Goal: Task Accomplishment & Management: Use online tool/utility

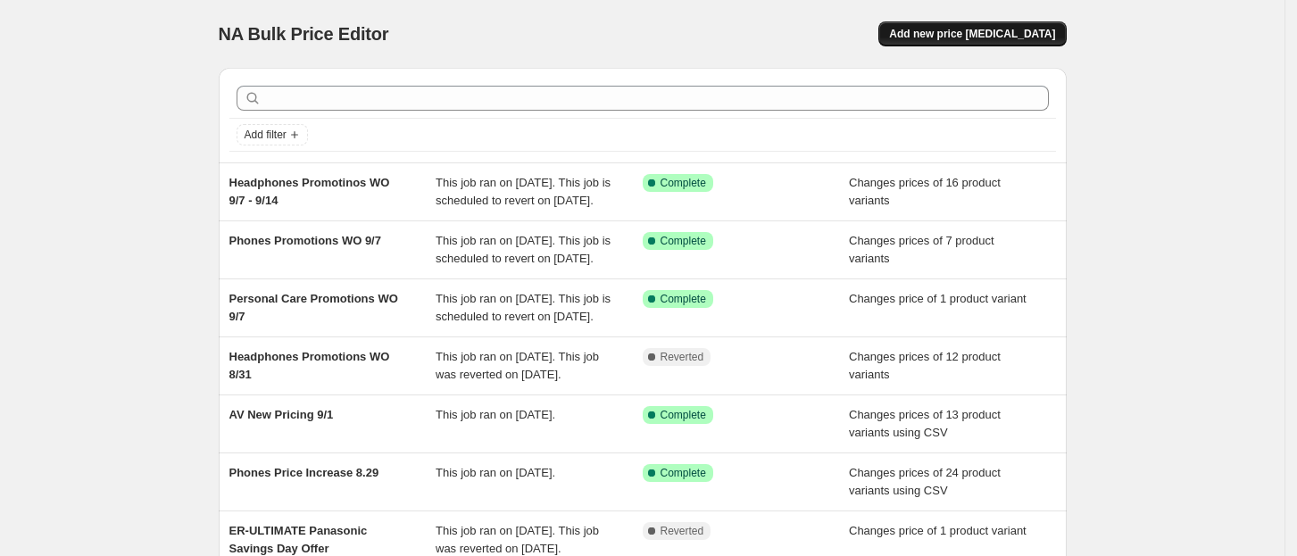
click at [1052, 30] on span "Add new price change job" at bounding box center [972, 34] width 166 height 14
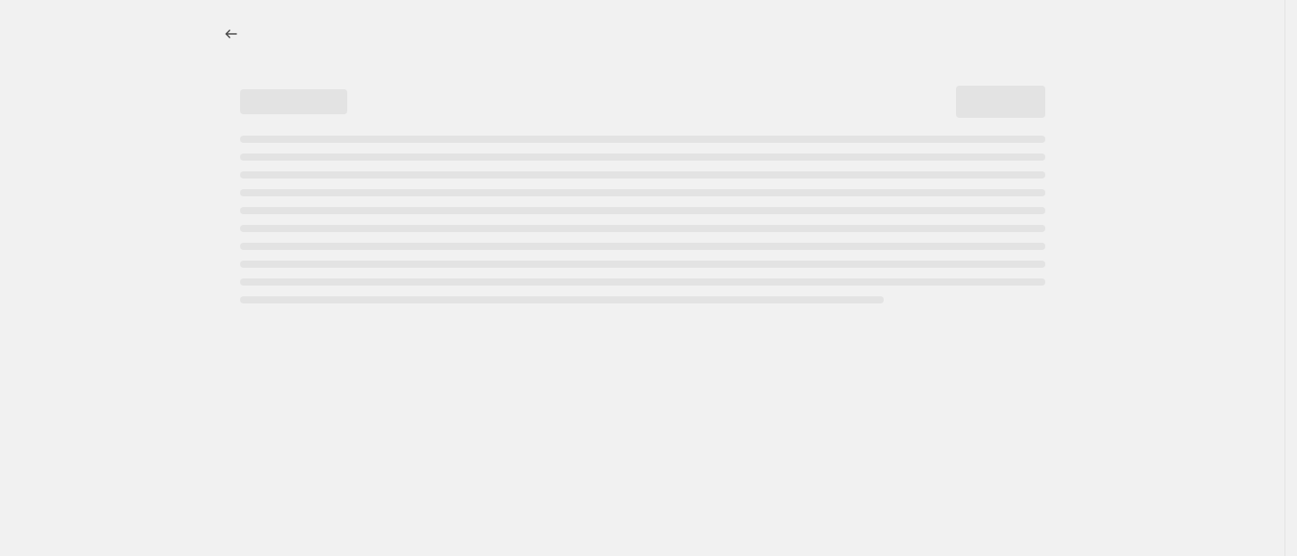
select select "percentage"
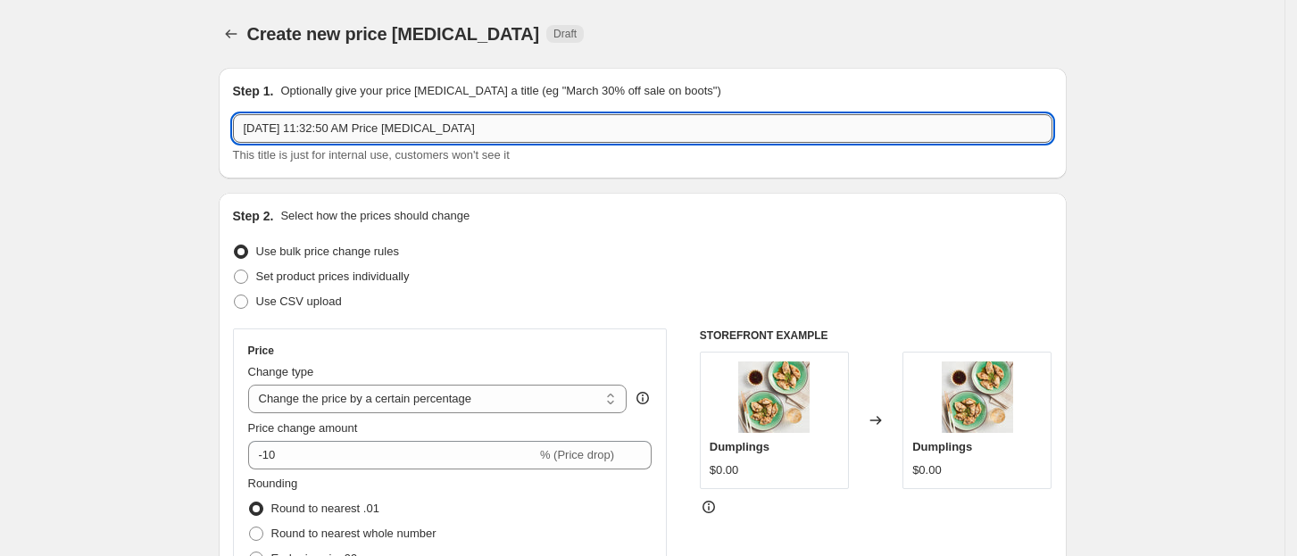
click at [535, 139] on input "Sep 9, 2025, 11:32:50 AM Price change job" at bounding box center [642, 128] width 819 height 29
type input "S"
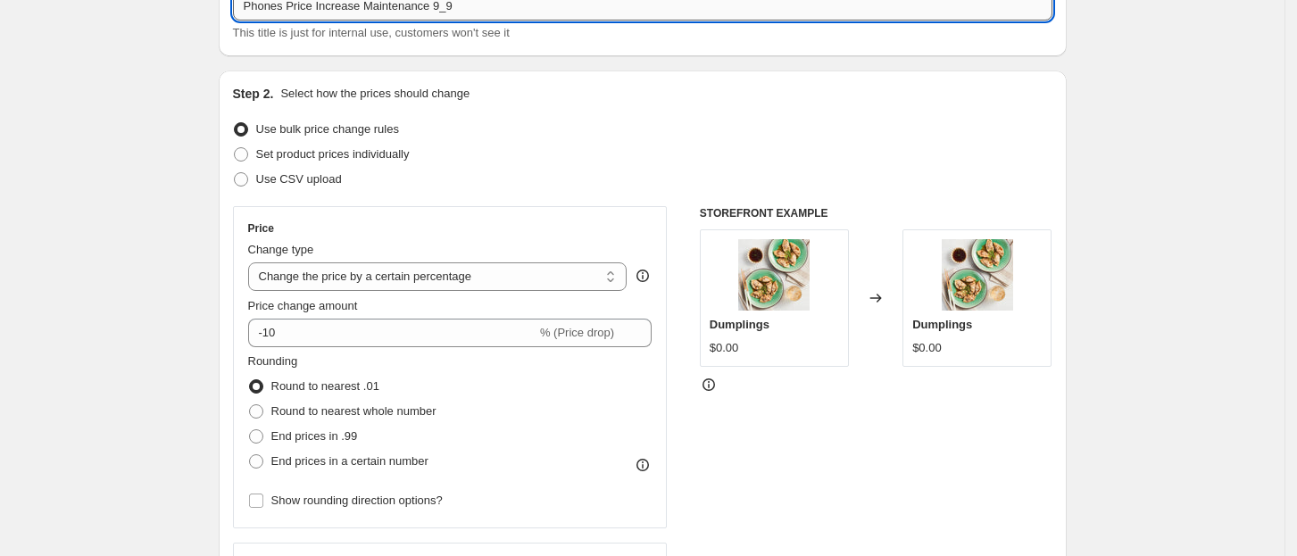
scroll to position [125, 0]
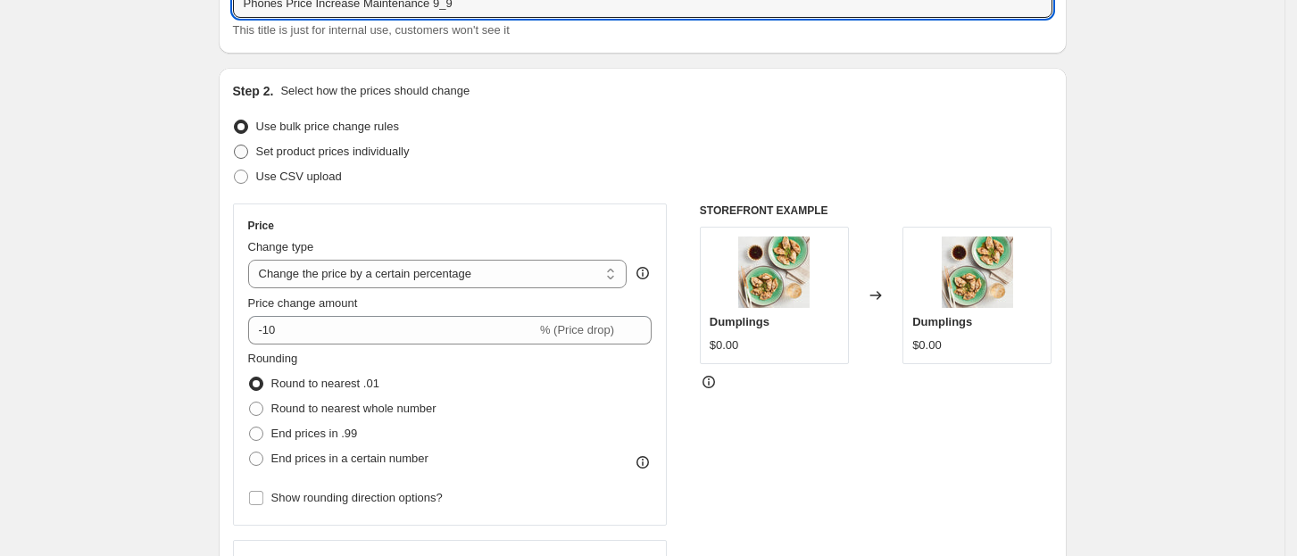
type input "Phones Price Increase Maintenance 9_9"
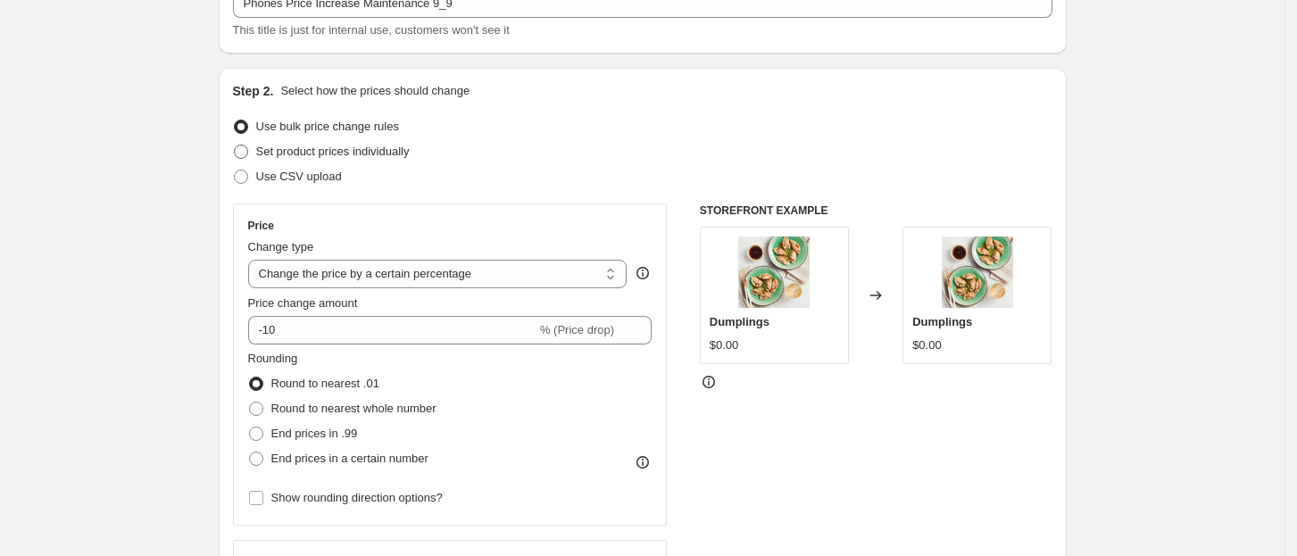
click at [395, 150] on span "Set product prices individually" at bounding box center [332, 151] width 153 height 13
click at [235, 145] on input "Set product prices individually" at bounding box center [234, 145] width 1 height 1
radio input "true"
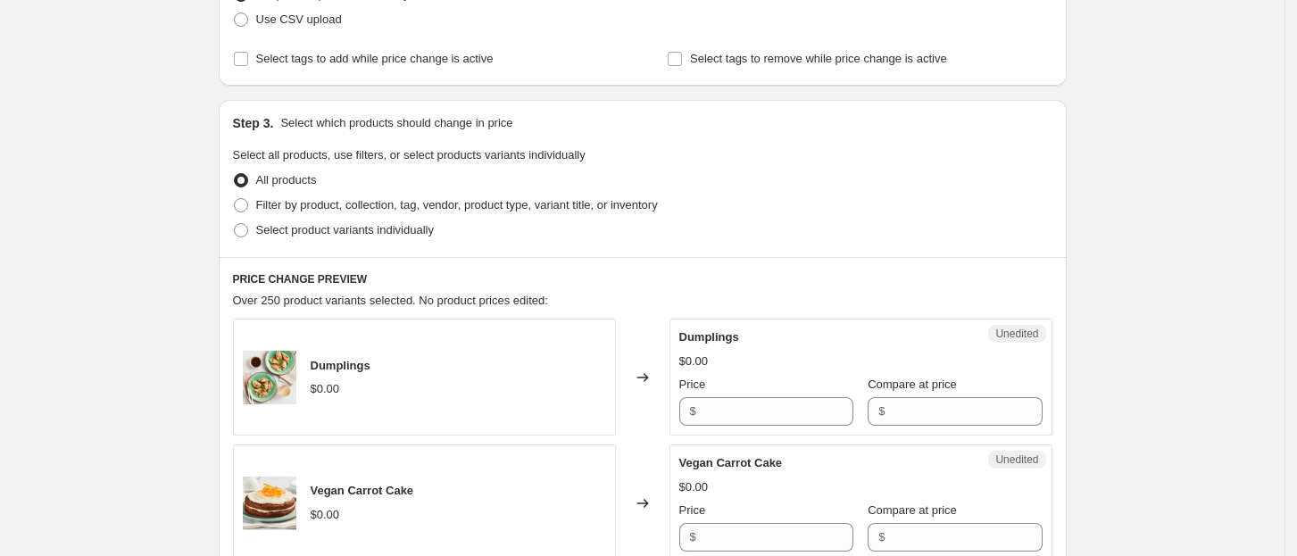
scroll to position [280, 0]
click at [312, 238] on span "Select product variants individually" at bounding box center [345, 231] width 178 height 13
click at [235, 226] on input "Select product variants individually" at bounding box center [234, 225] width 1 height 1
radio input "true"
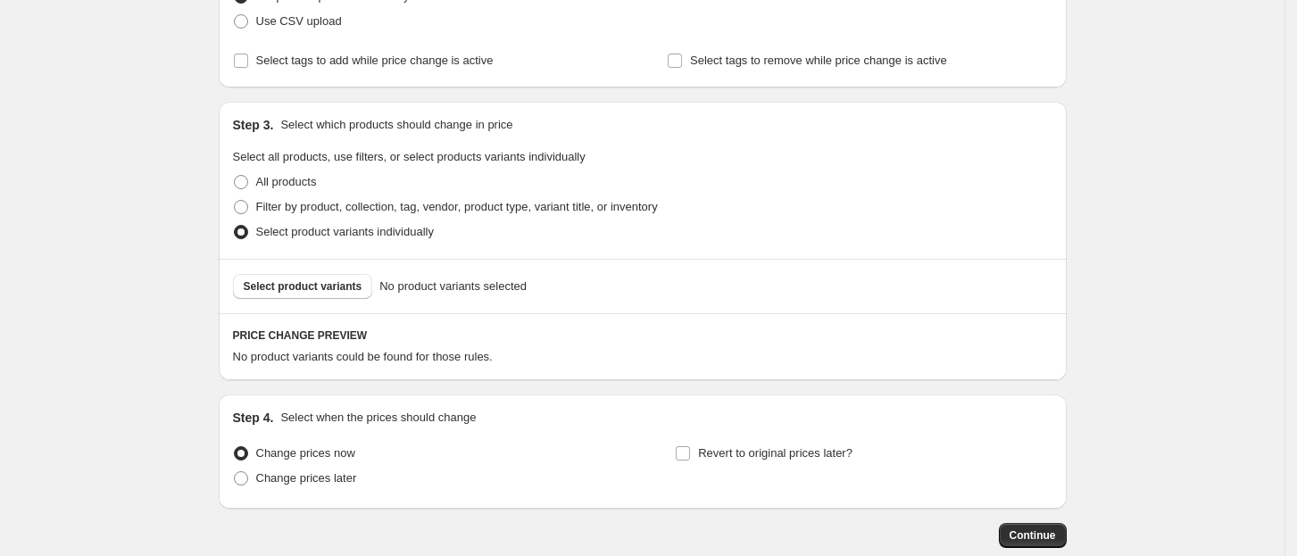
scroll to position [380, 0]
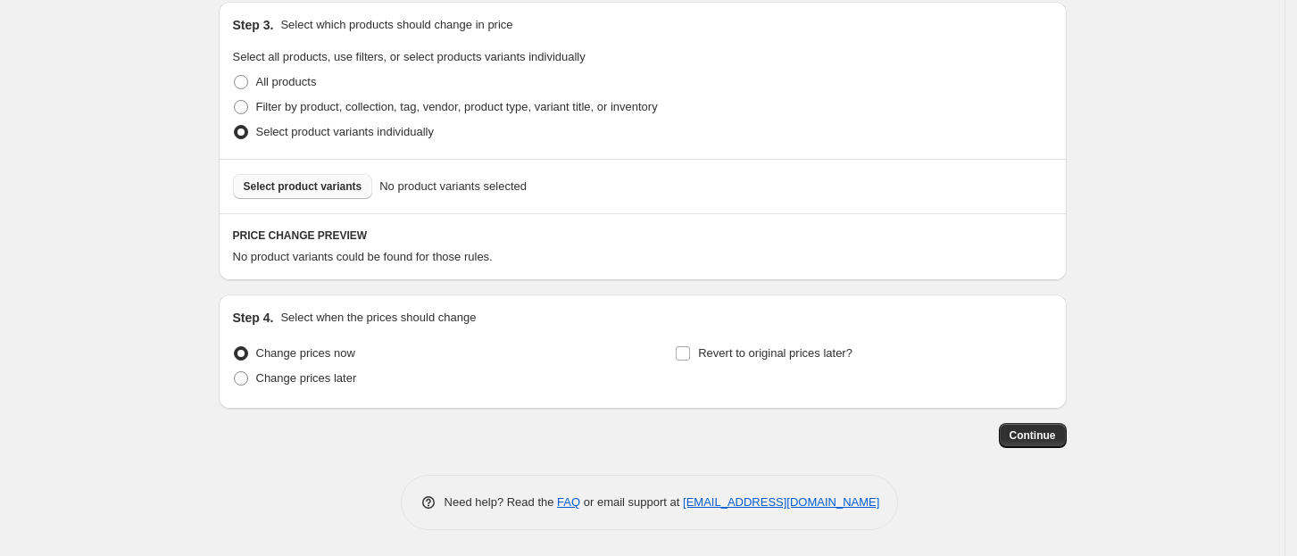
click at [314, 176] on button "Select product variants" at bounding box center [303, 186] width 140 height 25
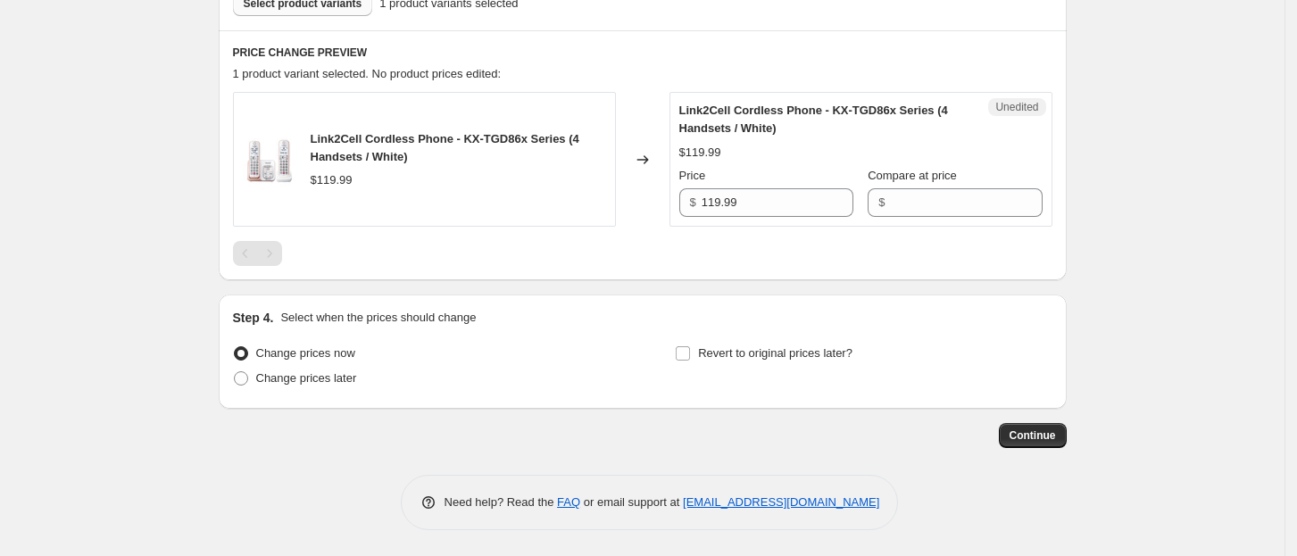
scroll to position [561, 0]
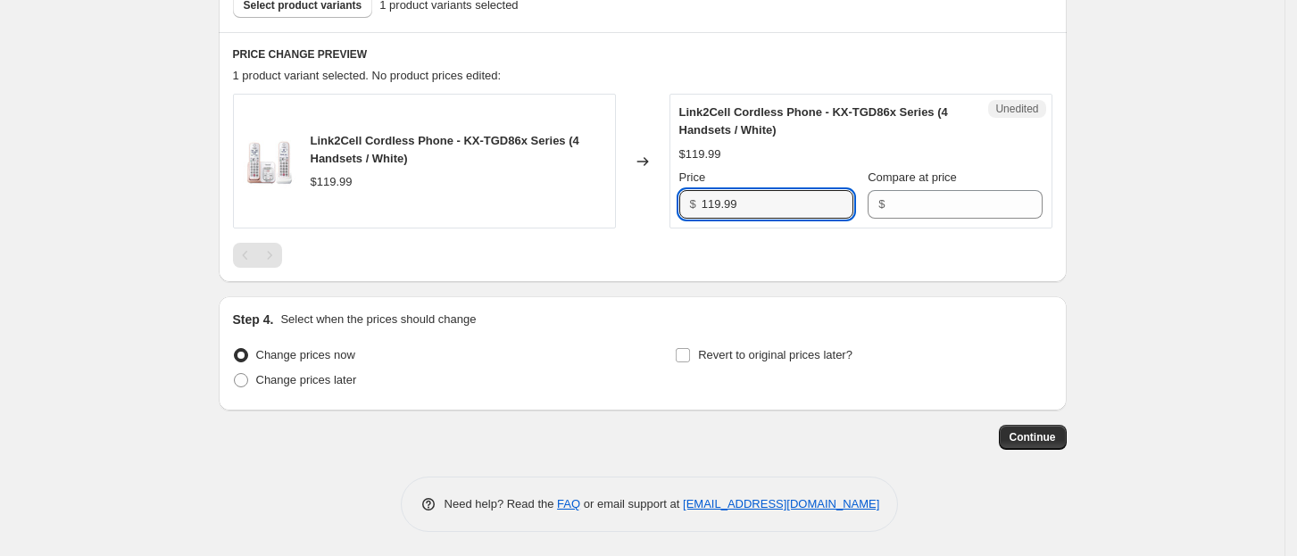
drag, startPoint x: 794, startPoint y: 196, endPoint x: 614, endPoint y: 195, distance: 180.3
click at [614, 195] on div "Link2Cell Cordless Phone - KX-TGD86x Series (4 Handsets / White) $119.99 Change…" at bounding box center [642, 161] width 819 height 135
type input "127.99"
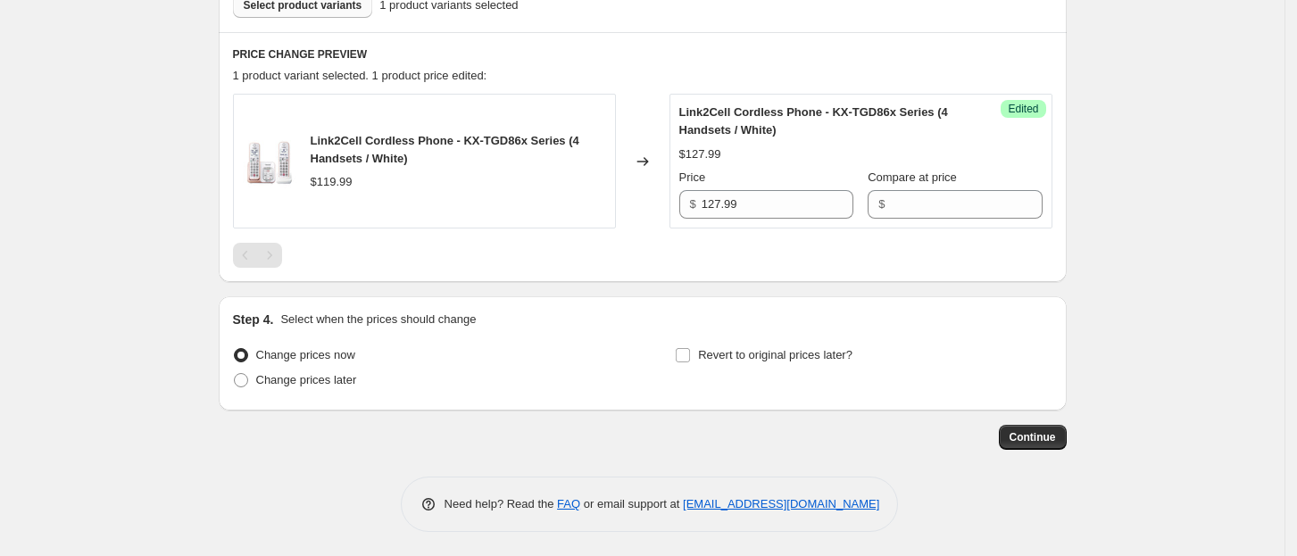
click at [326, 16] on button "Select product variants" at bounding box center [303, 5] width 140 height 25
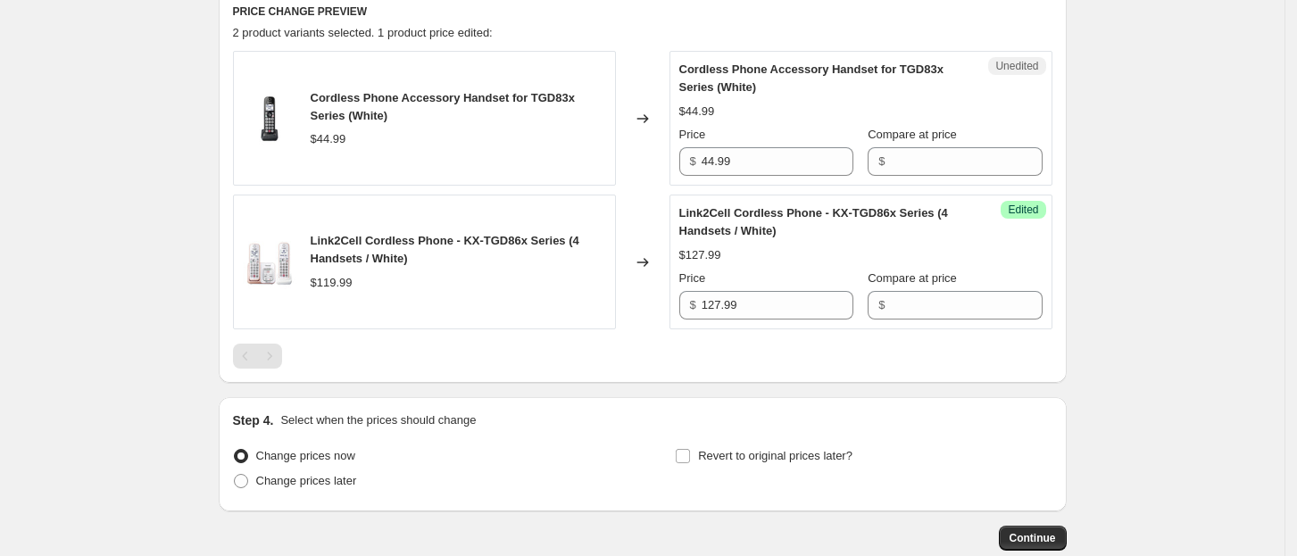
scroll to position [618, 0]
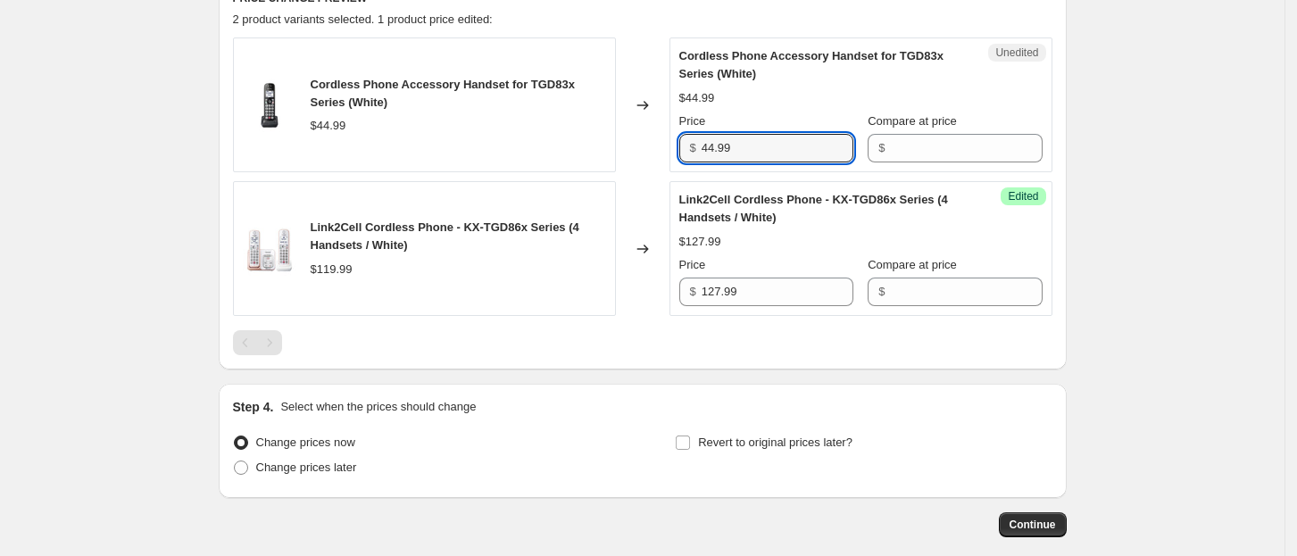
drag, startPoint x: 757, startPoint y: 150, endPoint x: 678, endPoint y: 145, distance: 78.7
click at [678, 145] on div "Unedited Cordless Phone Accessory Handset for TGD83x Series (White) $44.99 Pric…" at bounding box center [860, 104] width 383 height 135
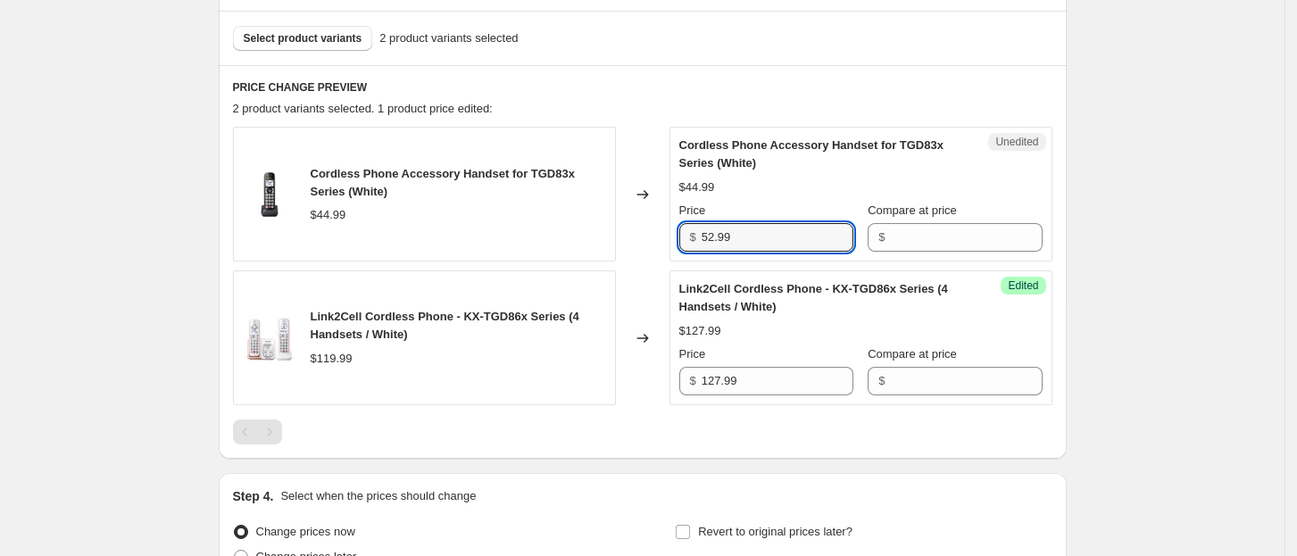
scroll to position [514, 0]
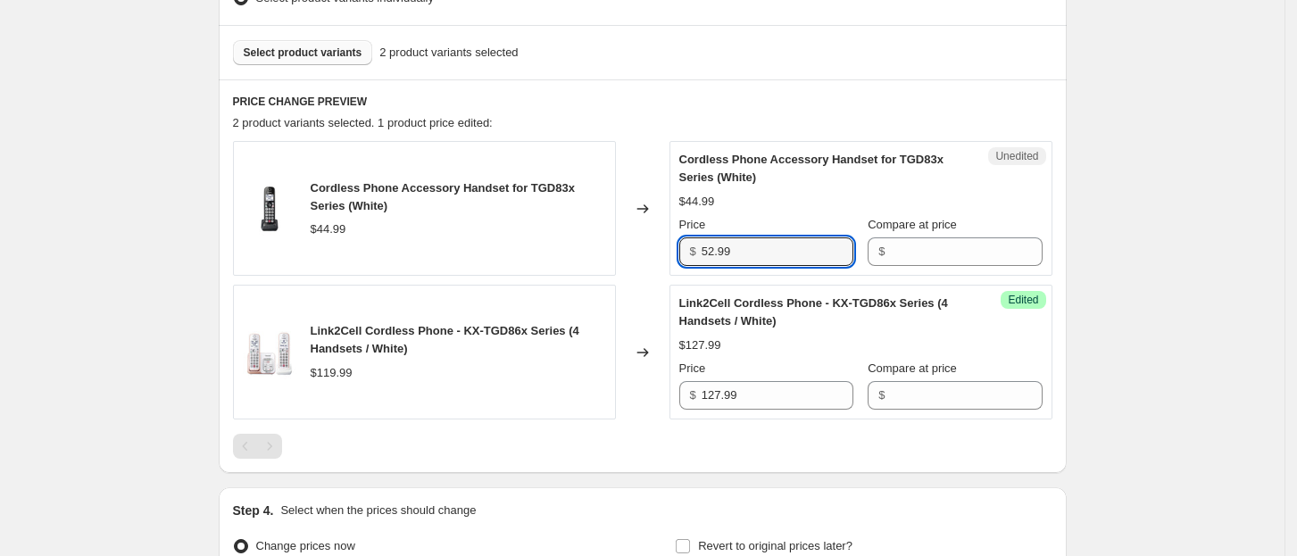
type input "52.99"
click at [303, 51] on span "Select product variants" at bounding box center [303, 53] width 119 height 14
click at [326, 54] on span "Select product variants" at bounding box center [303, 53] width 119 height 14
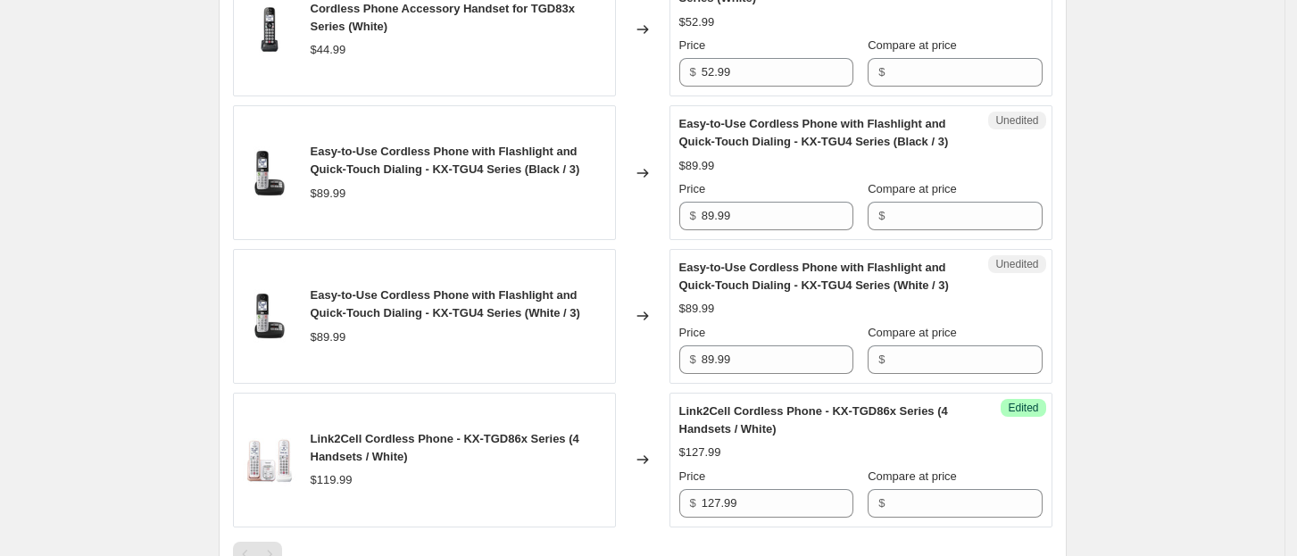
scroll to position [697, 0]
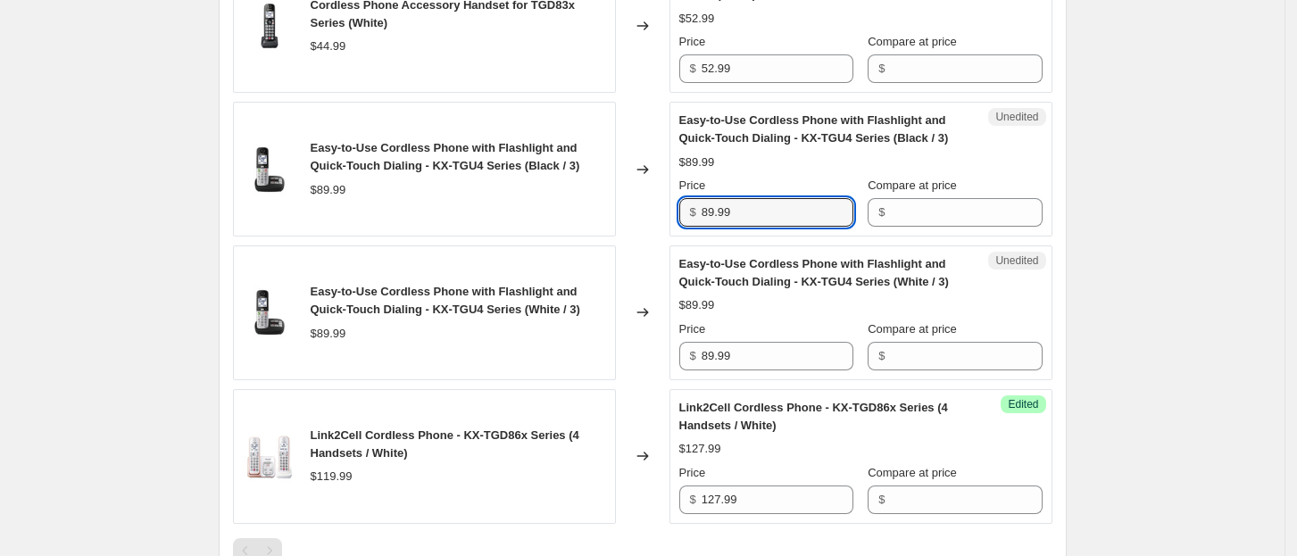
drag, startPoint x: 772, startPoint y: 209, endPoint x: 684, endPoint y: 218, distance: 87.9
click at [684, 218] on div "$ 89.99" at bounding box center [766, 212] width 174 height 29
type input "109.99"
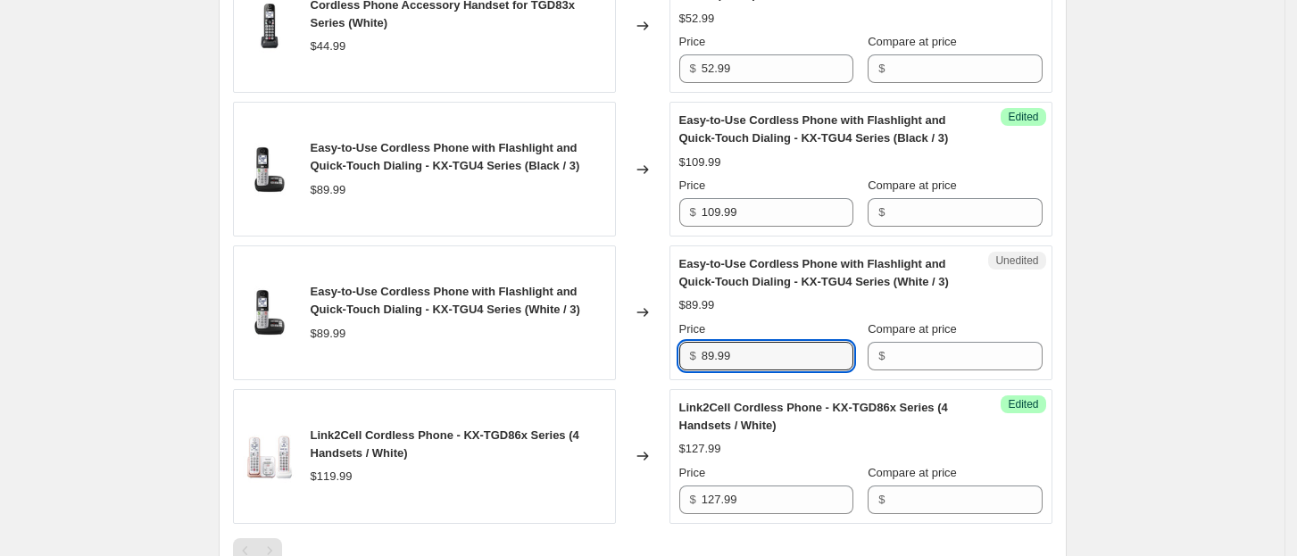
drag, startPoint x: 746, startPoint y: 366, endPoint x: 693, endPoint y: 368, distance: 52.7
click at [693, 368] on div "$ 89.99" at bounding box center [766, 356] width 174 height 29
type input "109.99"
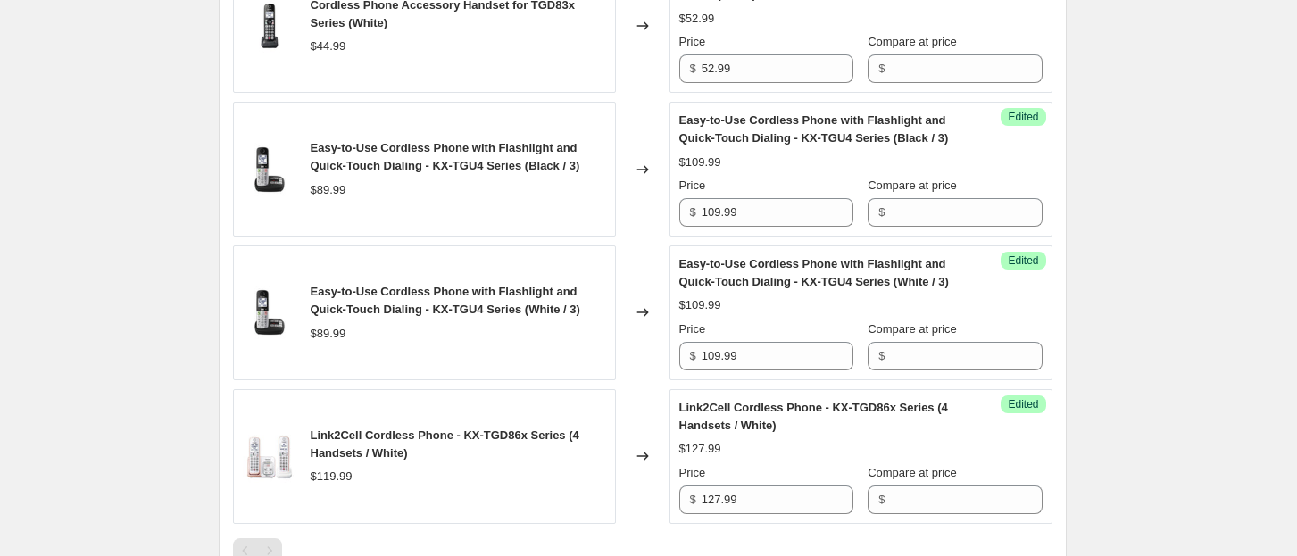
click at [1066, 350] on div "PRICE CHANGE PREVIEW 4 product variants selected. 4 product prices edited: Cord…" at bounding box center [643, 236] width 848 height 681
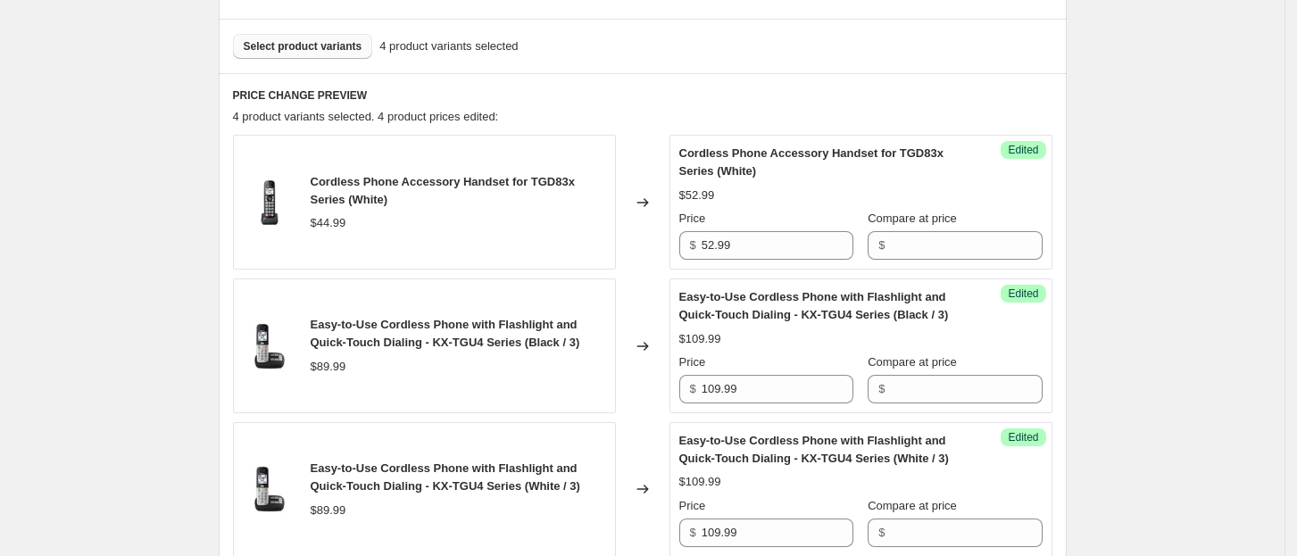
scroll to position [514, 0]
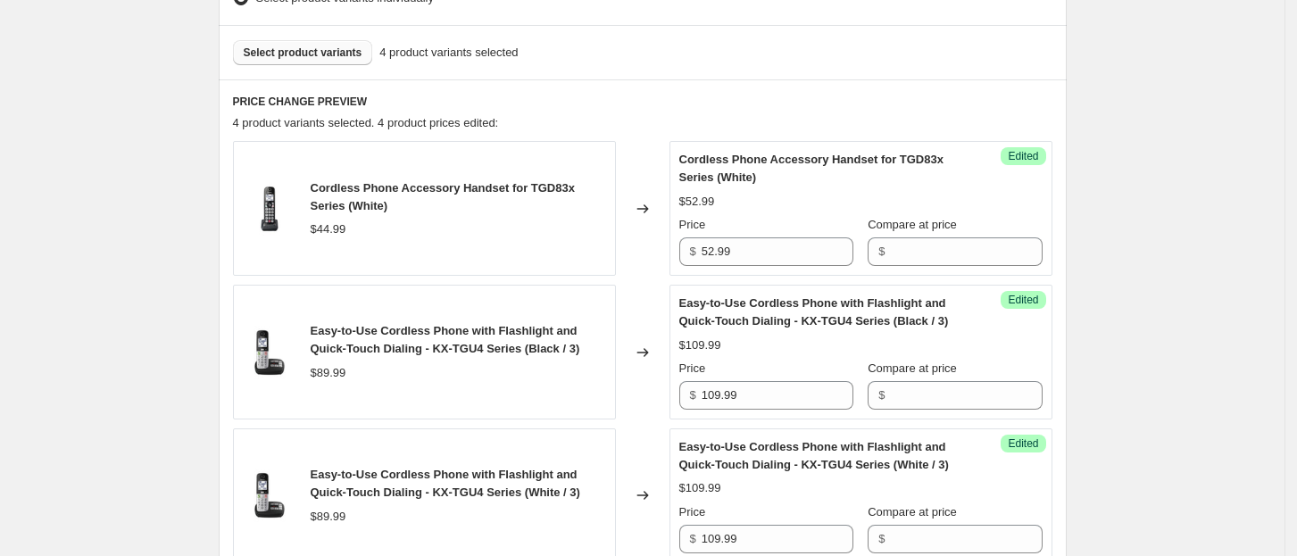
click at [259, 58] on span "Select product variants" at bounding box center [303, 53] width 119 height 14
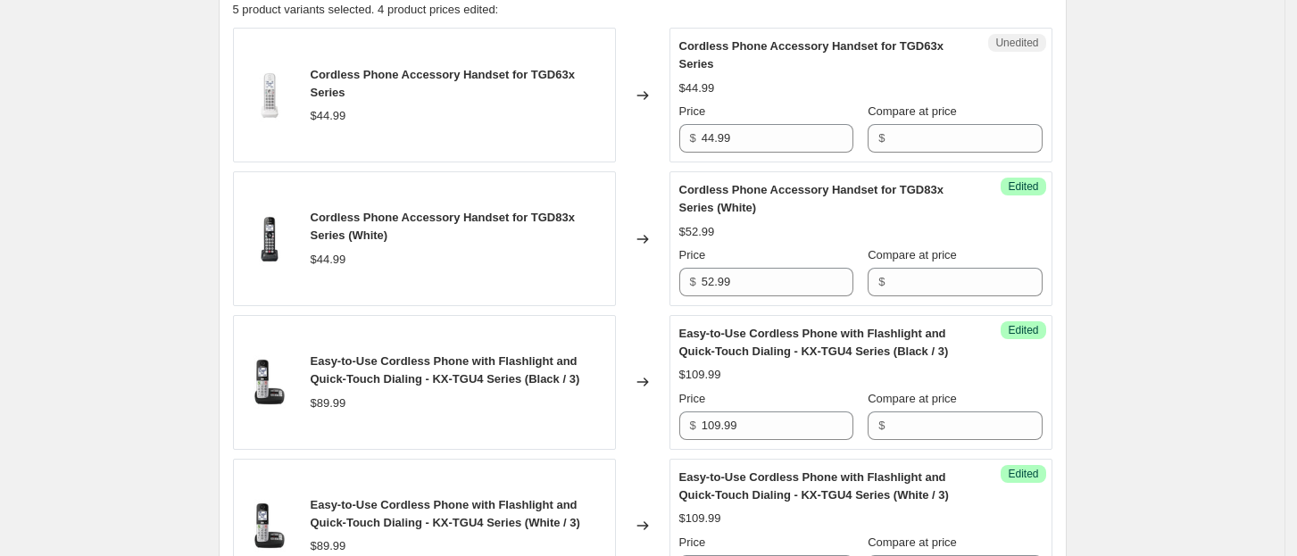
scroll to position [624, 0]
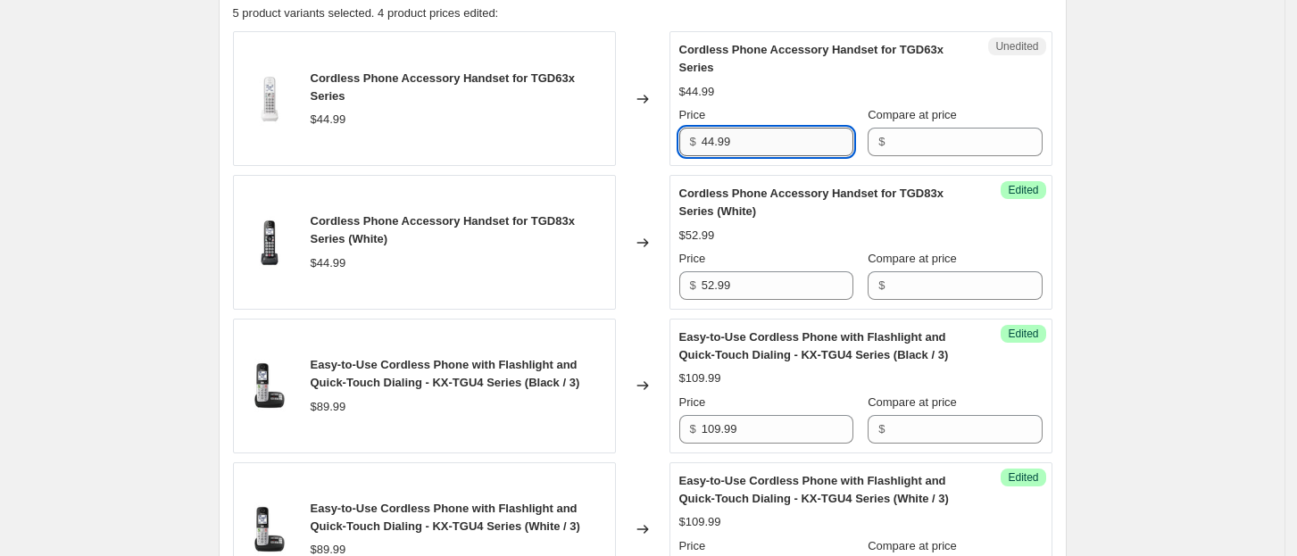
drag, startPoint x: 742, startPoint y: 136, endPoint x: 707, endPoint y: 139, distance: 35.9
click at [707, 139] on input "44.99" at bounding box center [777, 142] width 152 height 29
type input "52.99"
click at [1085, 111] on div "Create new price change job. This page is ready Create new price change job Dra…" at bounding box center [642, 223] width 891 height 1694
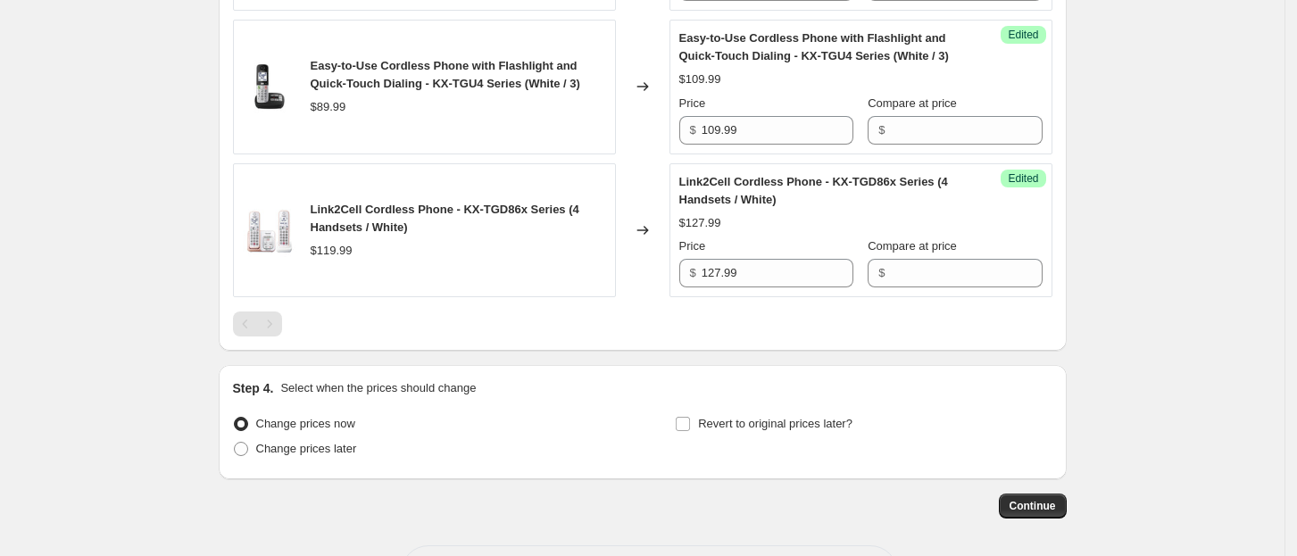
scroll to position [1136, 0]
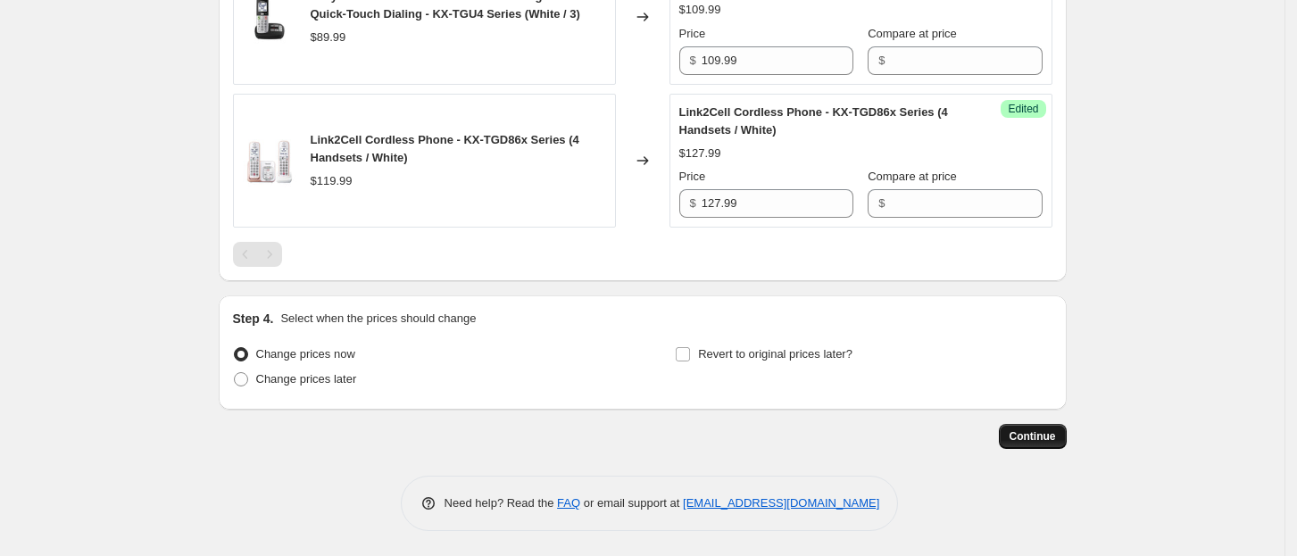
click at [1041, 432] on span "Continue" at bounding box center [1032, 436] width 46 height 14
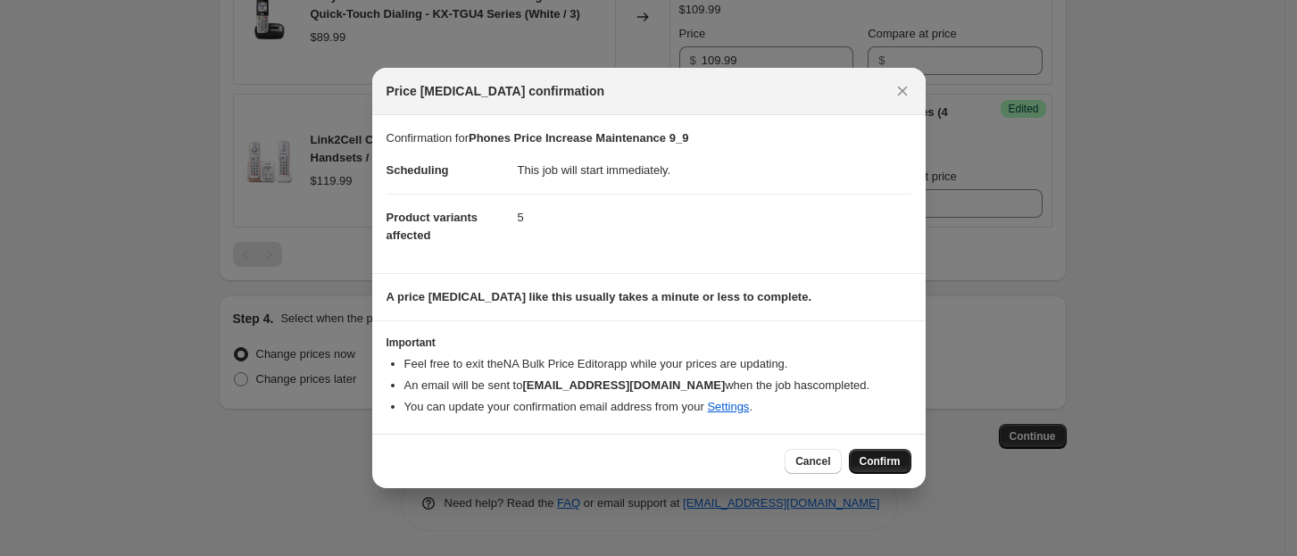
click at [885, 460] on span "Confirm" at bounding box center [879, 461] width 41 height 14
